Goal: Task Accomplishment & Management: Use online tool/utility

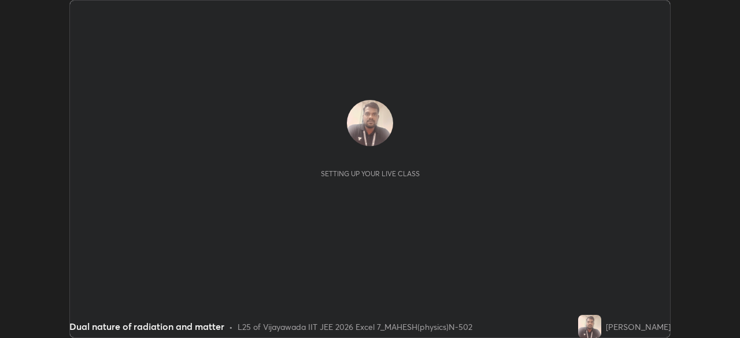
scroll to position [338, 739]
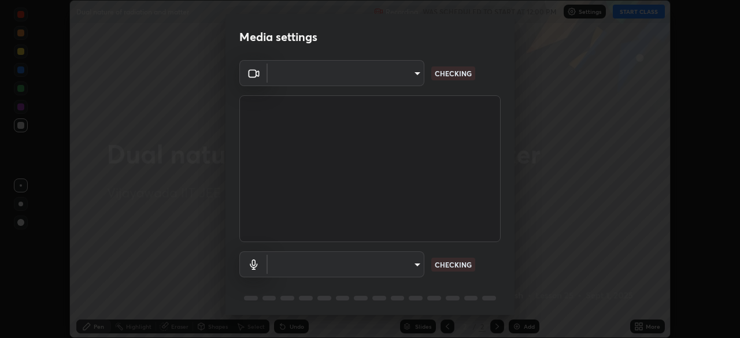
type input "d156d3b777f3542f4a4346722aad6bb7937ae4405c675dc9ff857dfa090fde0c"
type input "default"
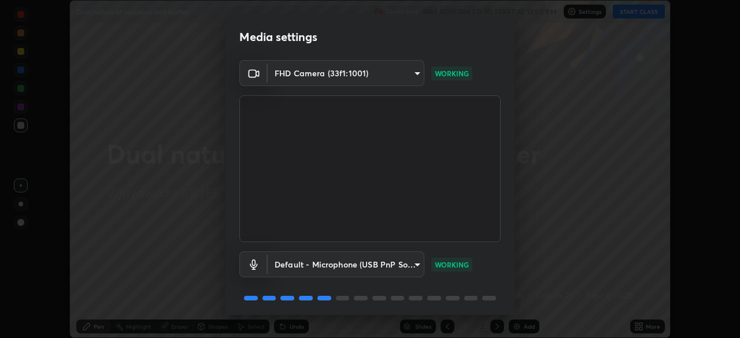
scroll to position [41, 0]
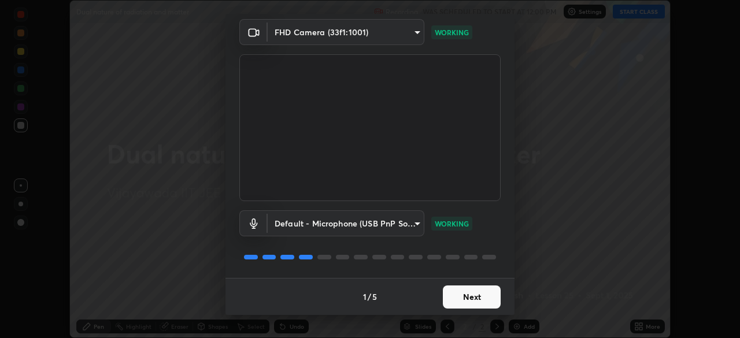
click at [479, 293] on button "Next" at bounding box center [472, 297] width 58 height 23
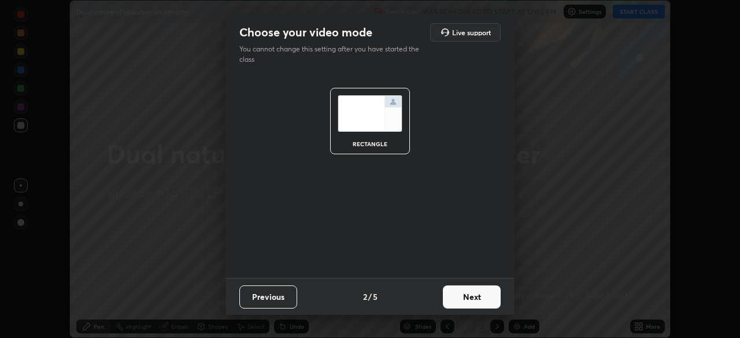
click at [480, 297] on button "Next" at bounding box center [472, 297] width 58 height 23
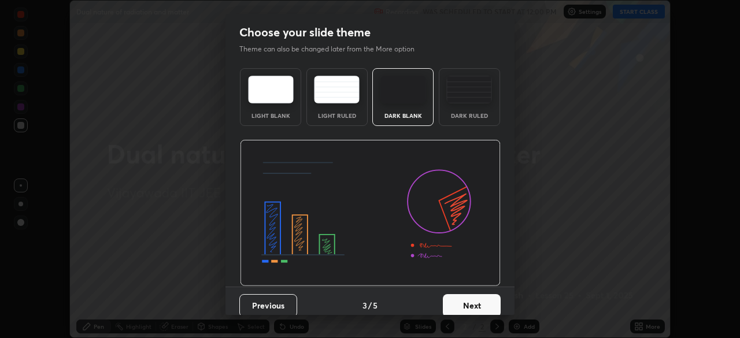
click at [479, 297] on button "Next" at bounding box center [472, 305] width 58 height 23
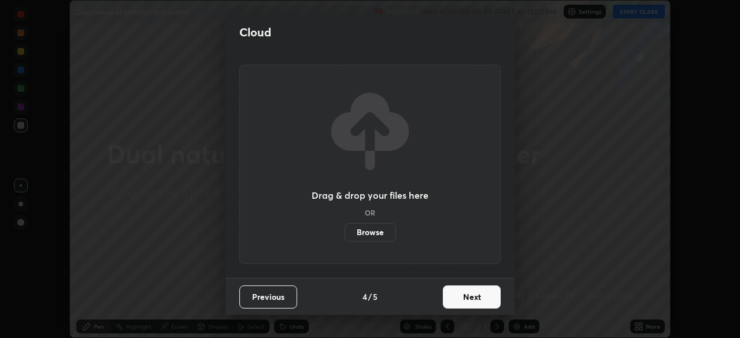
click at [480, 297] on button "Next" at bounding box center [472, 297] width 58 height 23
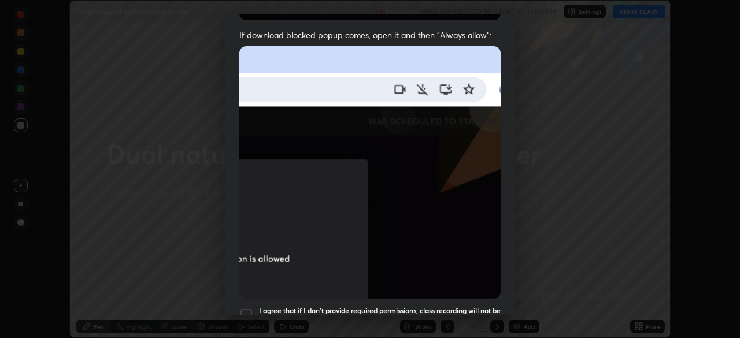
scroll to position [277, 0]
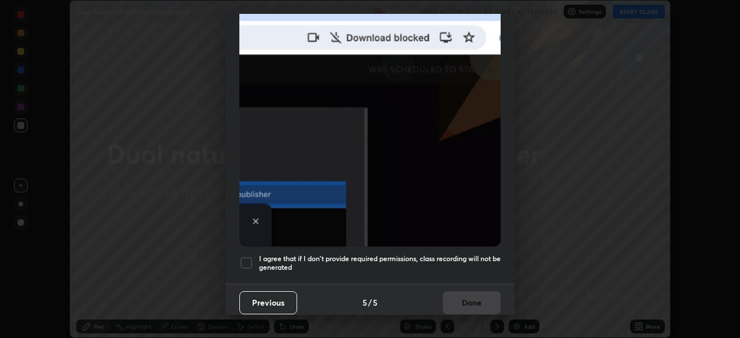
click at [472, 293] on div "Previous 5 / 5 Done" at bounding box center [369, 302] width 289 height 37
click at [246, 256] on div at bounding box center [246, 263] width 14 height 14
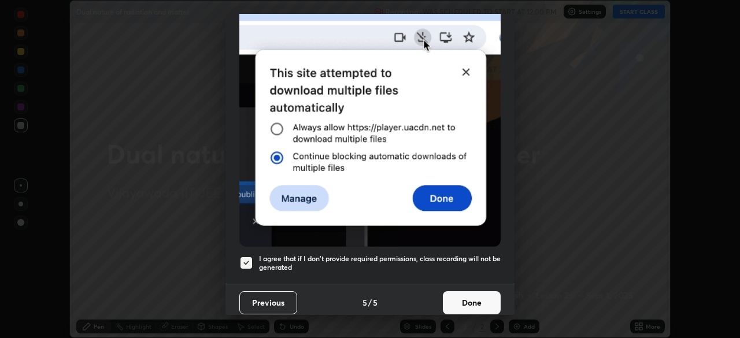
click at [464, 294] on button "Done" at bounding box center [472, 302] width 58 height 23
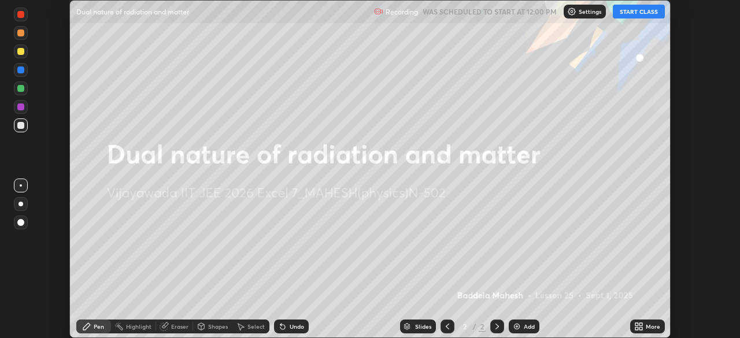
click at [634, 14] on button "START CLASS" at bounding box center [639, 12] width 52 height 14
